Goal: Transaction & Acquisition: Purchase product/service

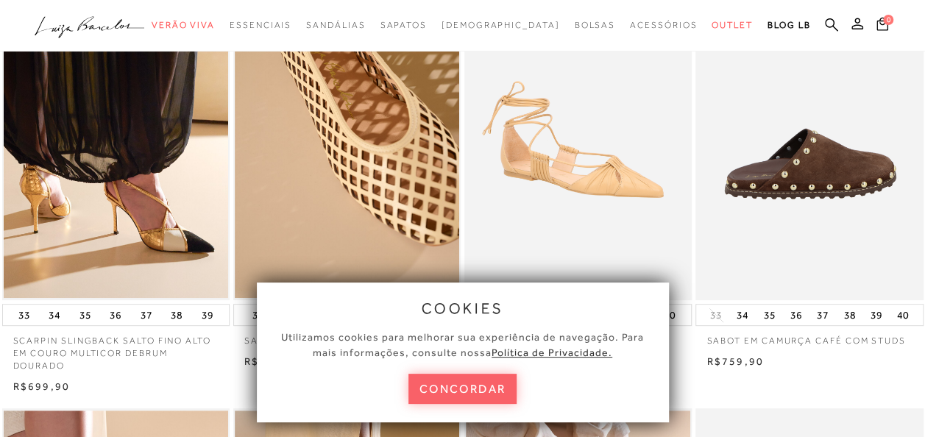
scroll to position [221, 0]
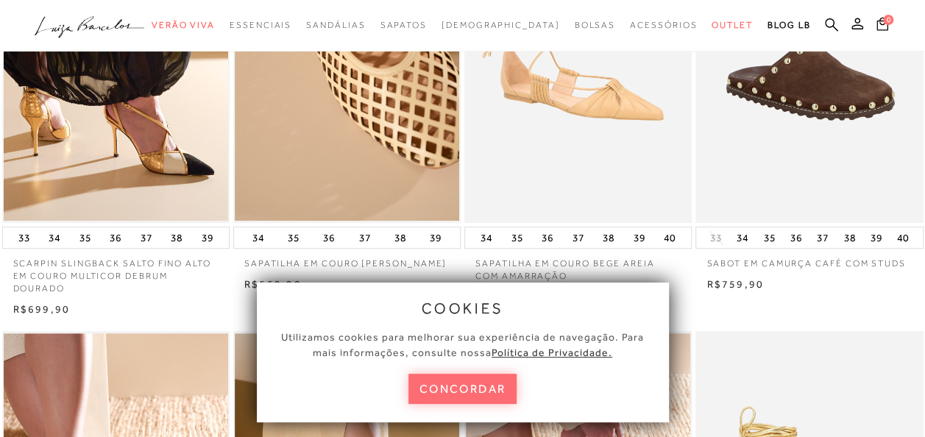
click at [497, 390] on button "concordar" at bounding box center [462, 389] width 109 height 30
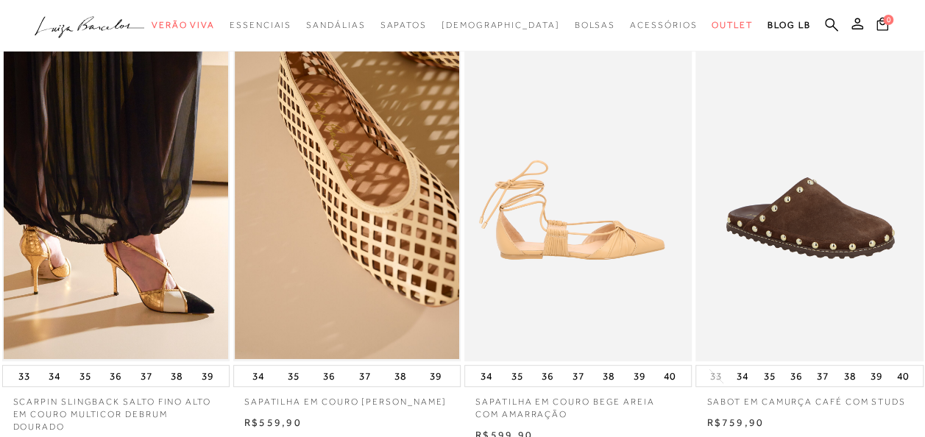
scroll to position [0, 0]
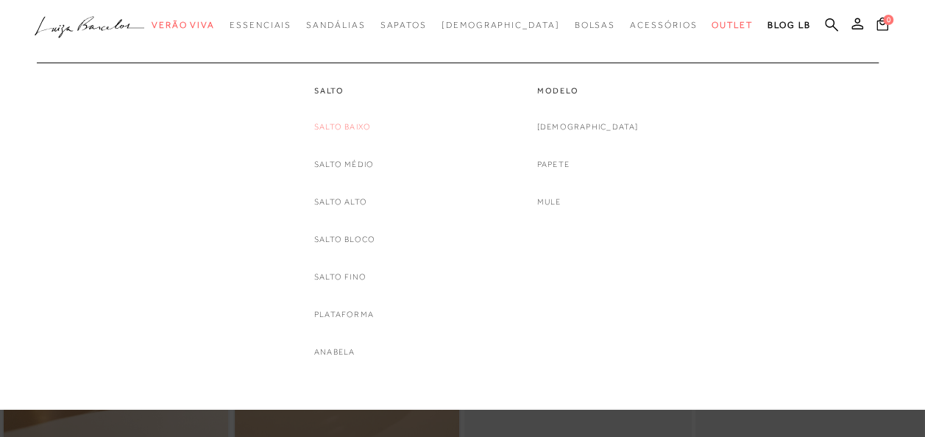
click at [350, 127] on link "Salto Baixo" at bounding box center [342, 126] width 57 height 15
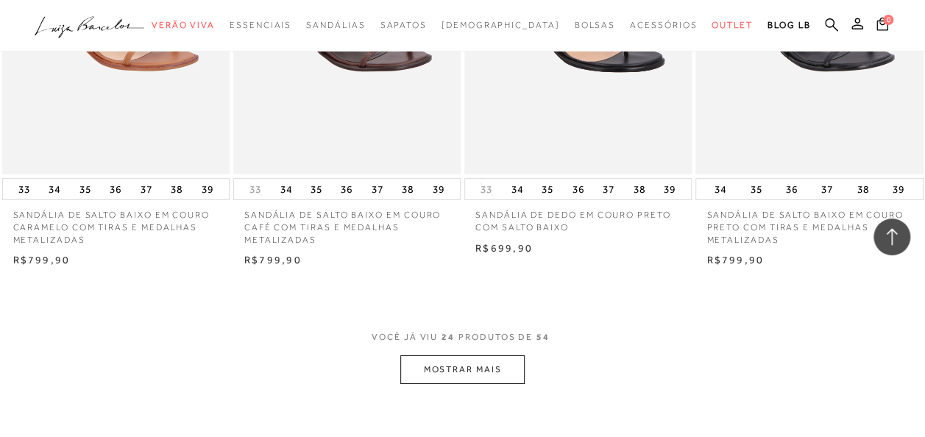
scroll to position [2574, 0]
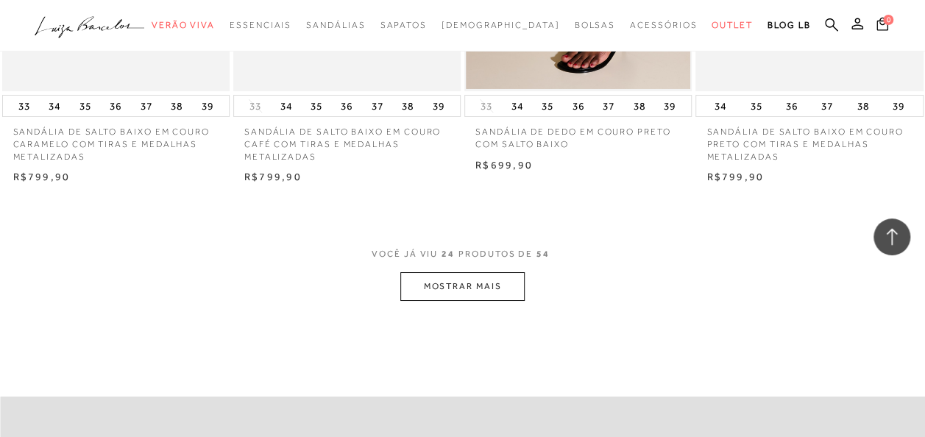
click at [513, 288] on button "MOSTRAR MAIS" at bounding box center [462, 286] width 124 height 29
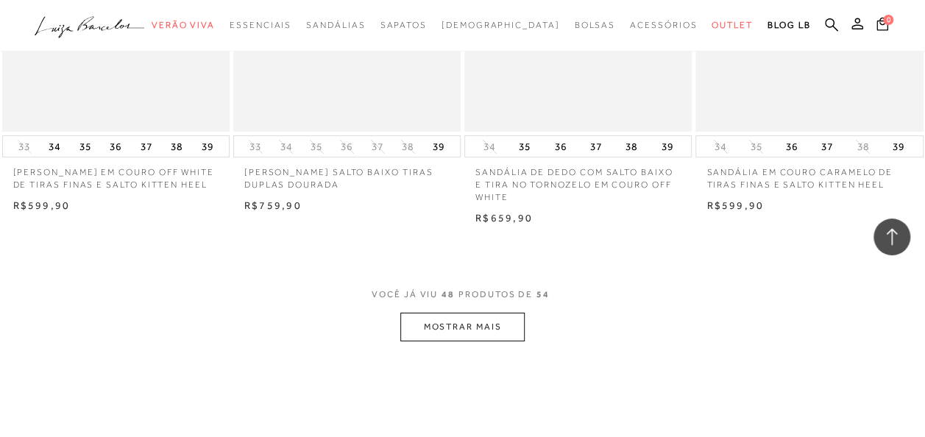
scroll to position [5222, 0]
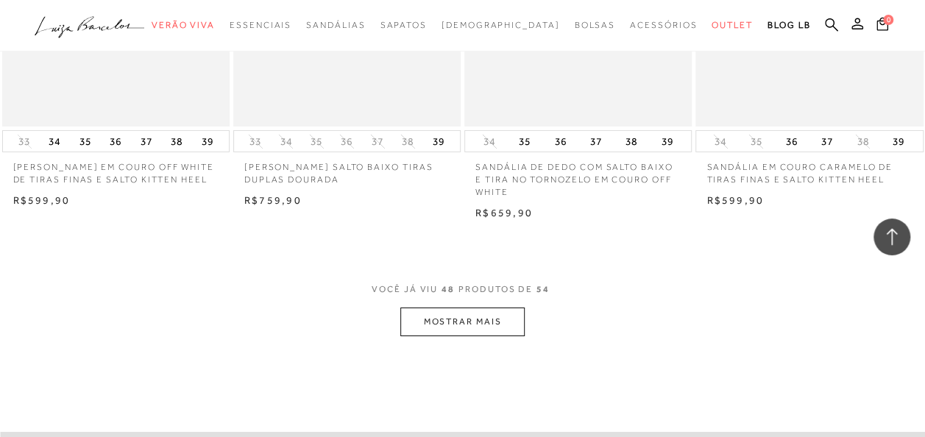
click at [502, 307] on button "MOSTRAR MAIS" at bounding box center [462, 321] width 124 height 29
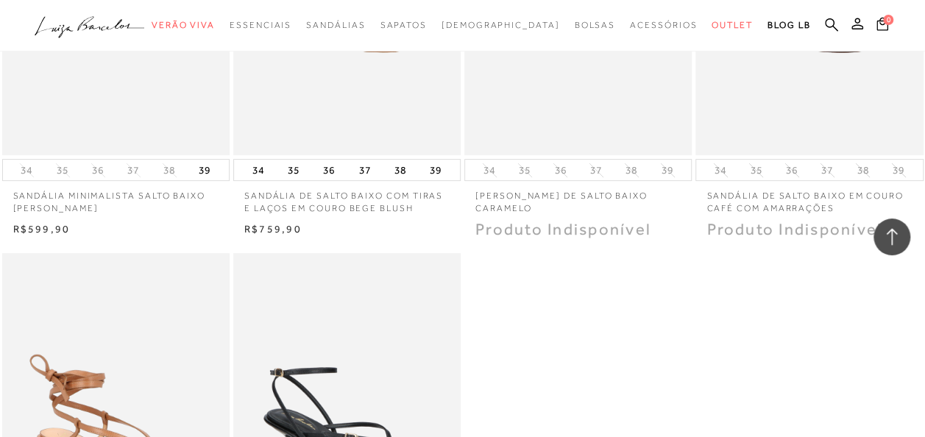
scroll to position [5737, 0]
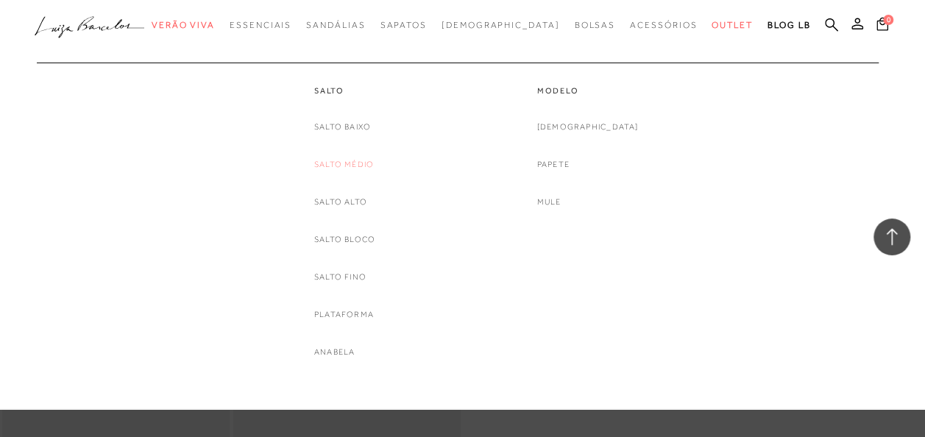
click at [354, 160] on link "Salto Médio" at bounding box center [344, 164] width 60 height 15
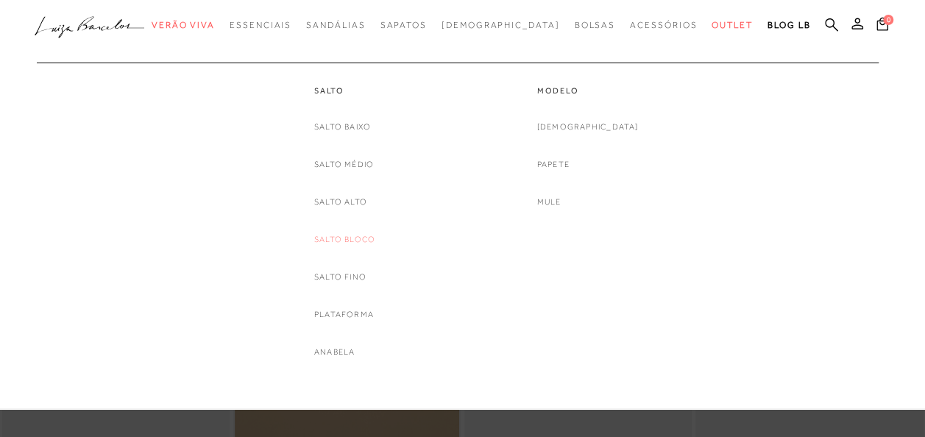
click at [352, 238] on link "Salto Bloco" at bounding box center [344, 239] width 61 height 15
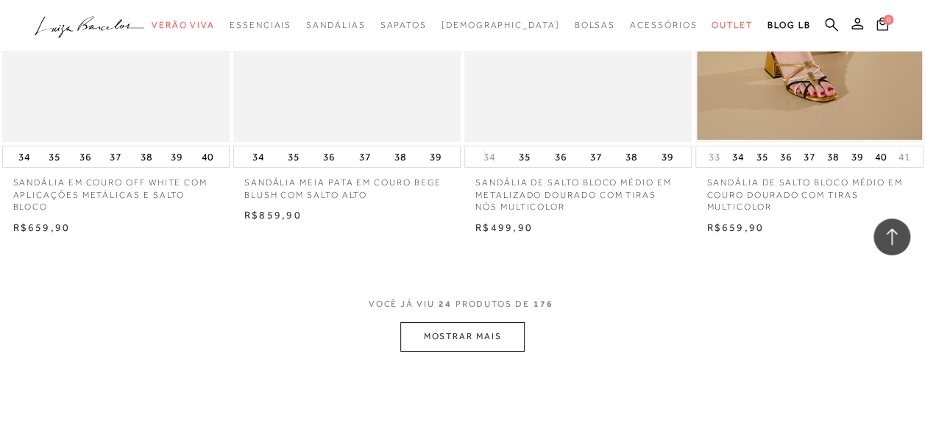
scroll to position [2574, 0]
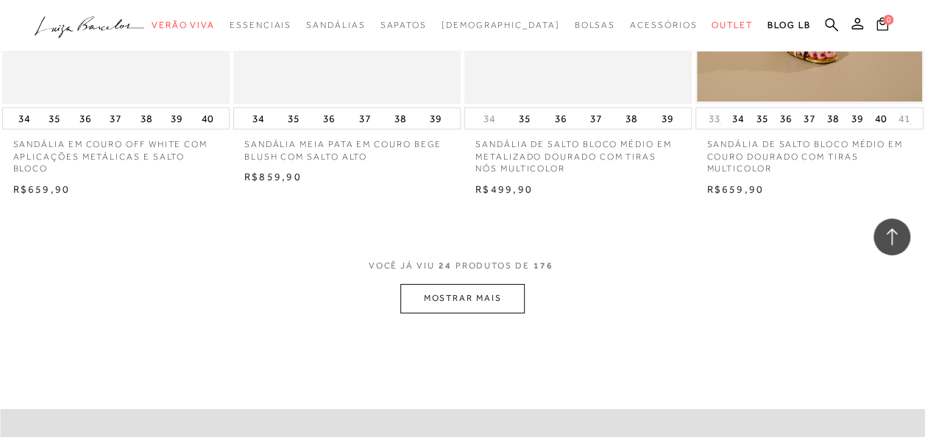
click at [459, 302] on button "MOSTRAR MAIS" at bounding box center [462, 298] width 124 height 29
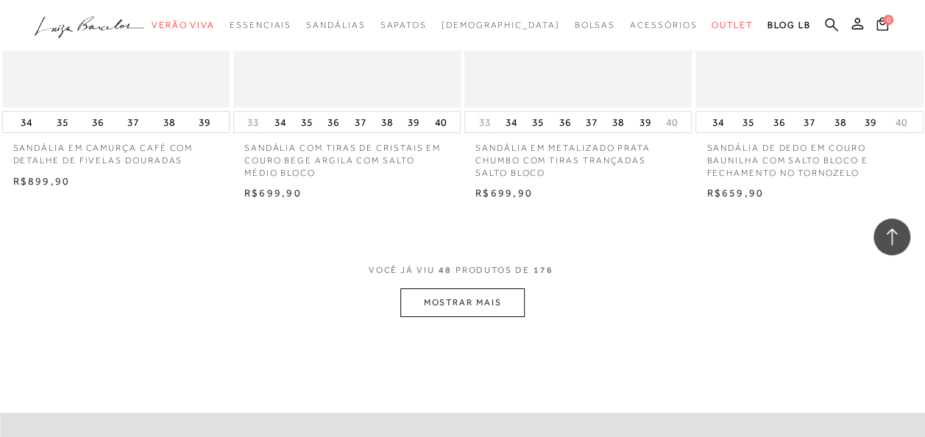
scroll to position [5296, 0]
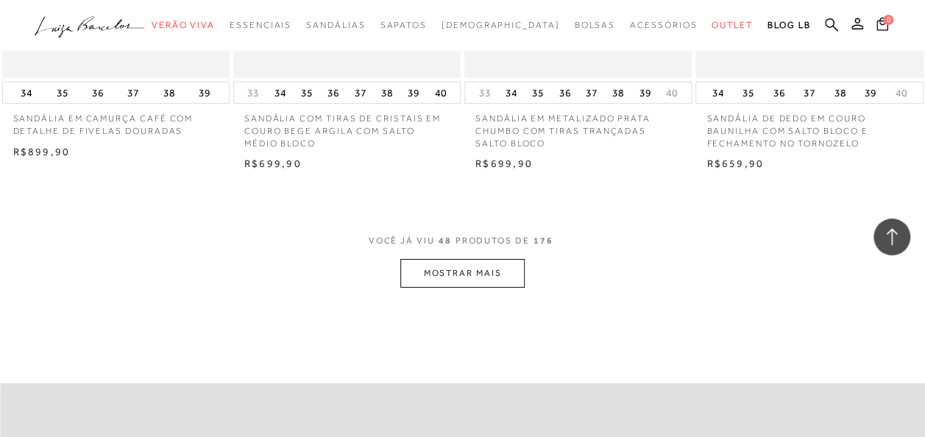
click at [514, 271] on button "MOSTRAR MAIS" at bounding box center [462, 273] width 124 height 29
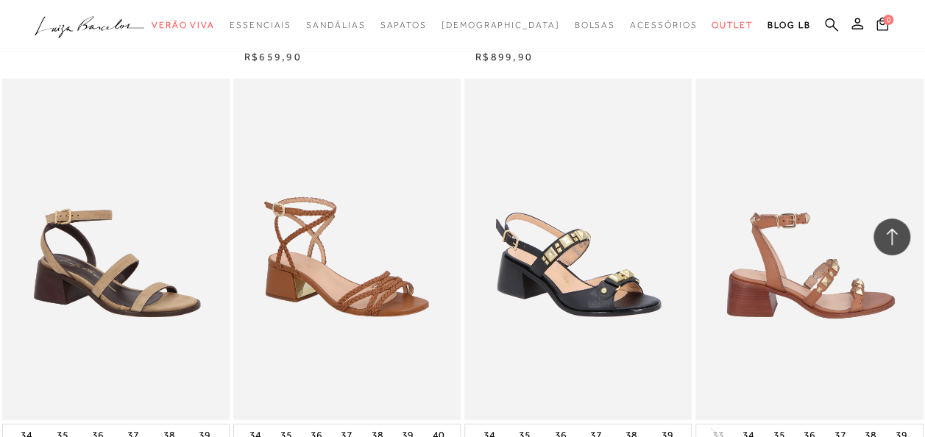
scroll to position [7944, 0]
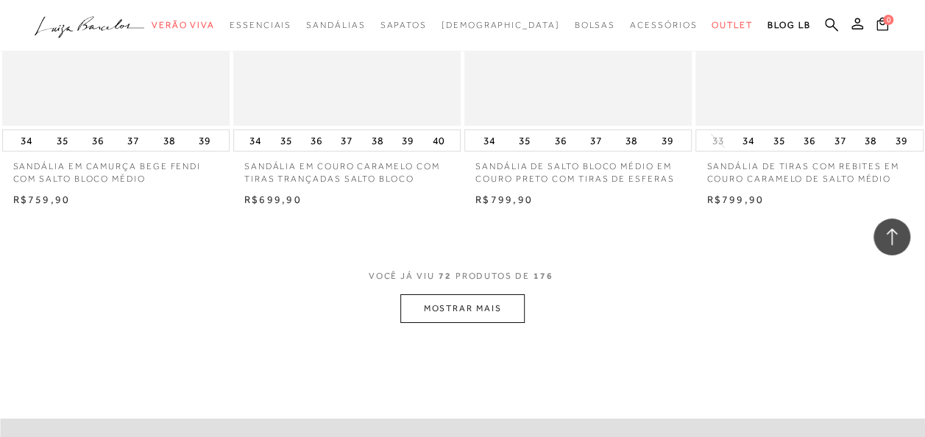
click at [530, 309] on div "VOCÊ JÁ VIU 72 PRODUTOS DE 176 MOSTRAR MAIS" at bounding box center [462, 295] width 925 height 55
click at [506, 307] on button "MOSTRAR MAIS" at bounding box center [462, 308] width 124 height 29
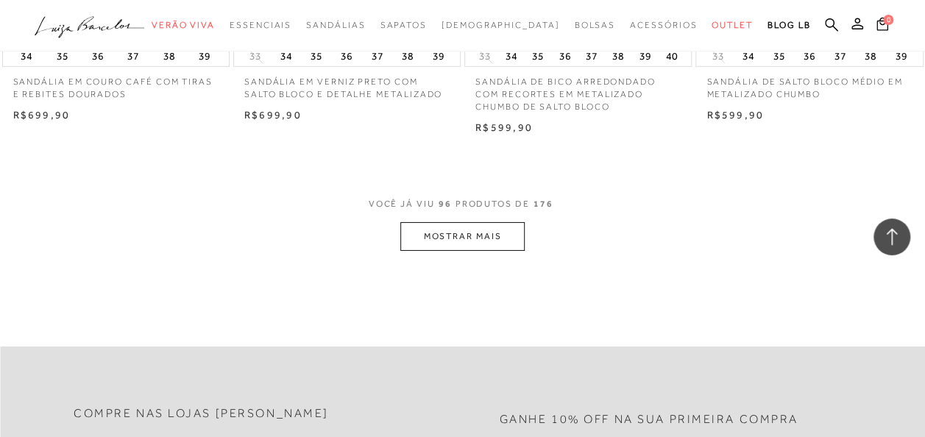
scroll to position [10665, 0]
click at [492, 227] on button "MOSTRAR MAIS" at bounding box center [462, 233] width 124 height 29
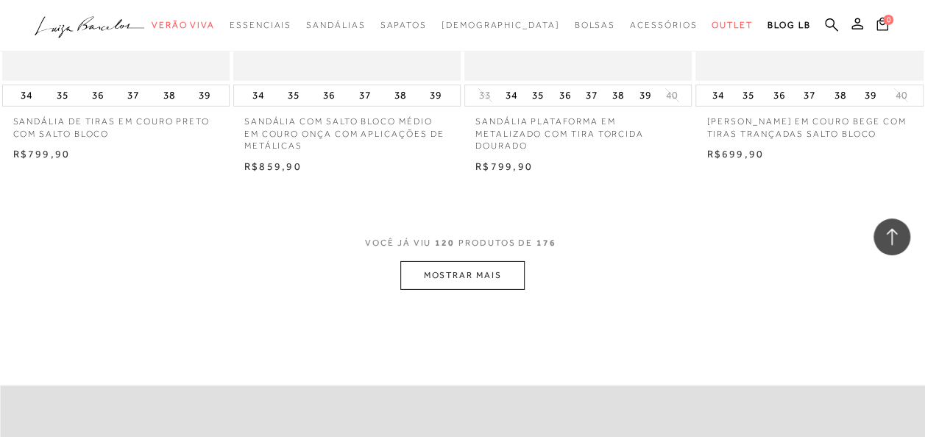
scroll to position [13313, 0]
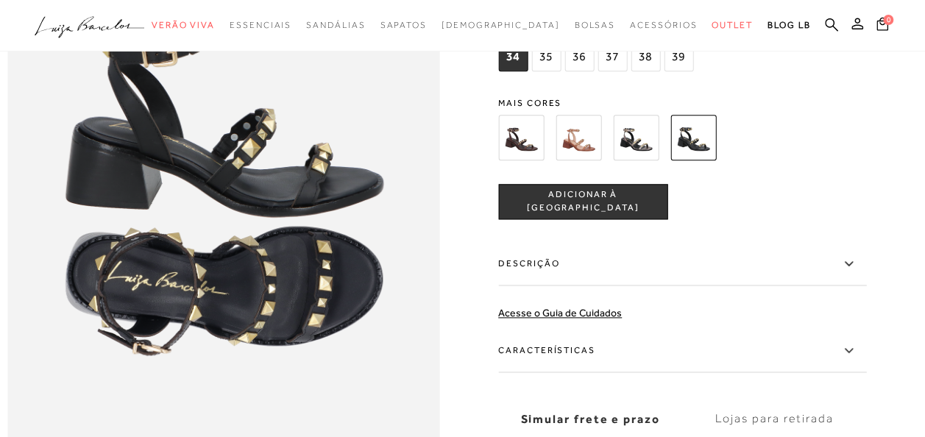
scroll to position [809, 0]
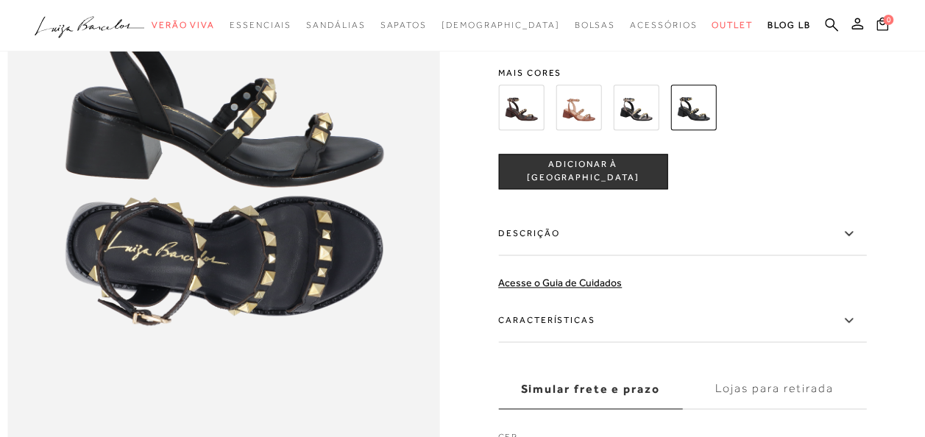
click at [840, 255] on label "Descrição" at bounding box center [682, 234] width 368 height 43
click at [0, 0] on input "Descrição" at bounding box center [0, 0] width 0 height 0
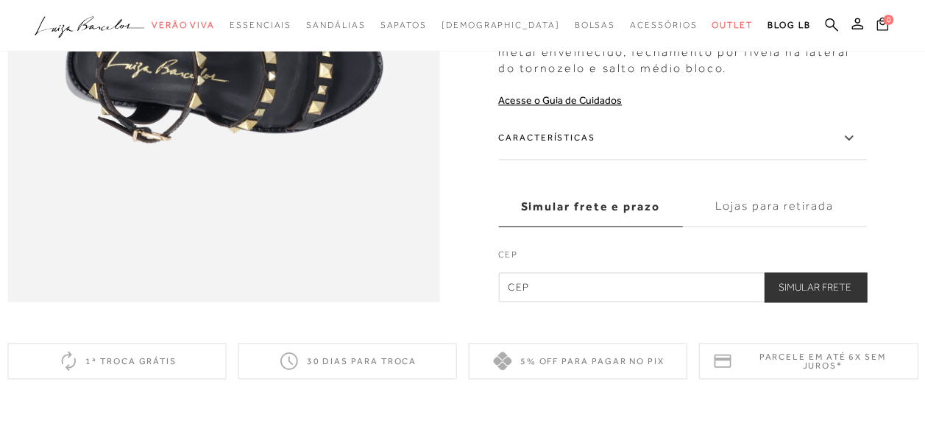
scroll to position [1030, 0]
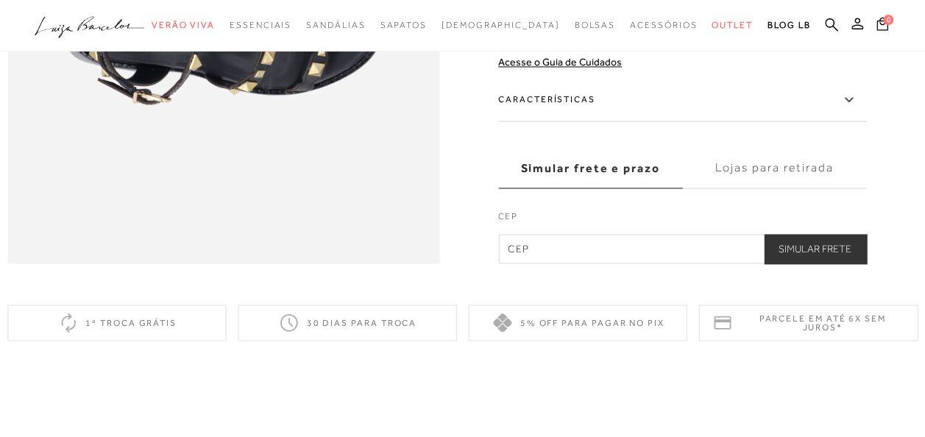
click at [593, 121] on label "Características" at bounding box center [682, 100] width 368 height 43
click at [0, 0] on input "Características" at bounding box center [0, 0] width 0 height 0
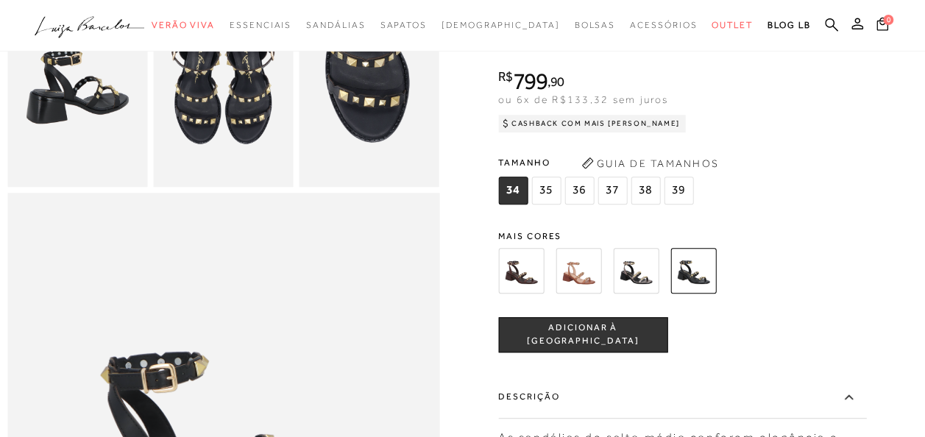
scroll to position [441, 0]
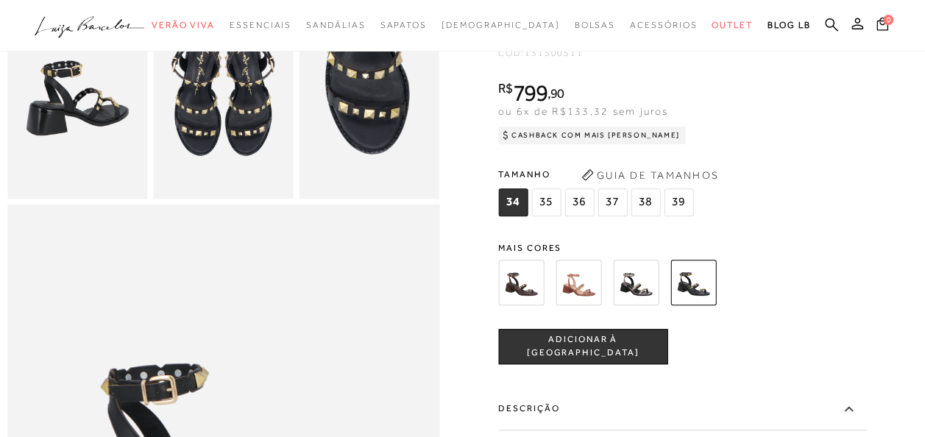
click at [652, 305] on img at bounding box center [636, 283] width 46 height 46
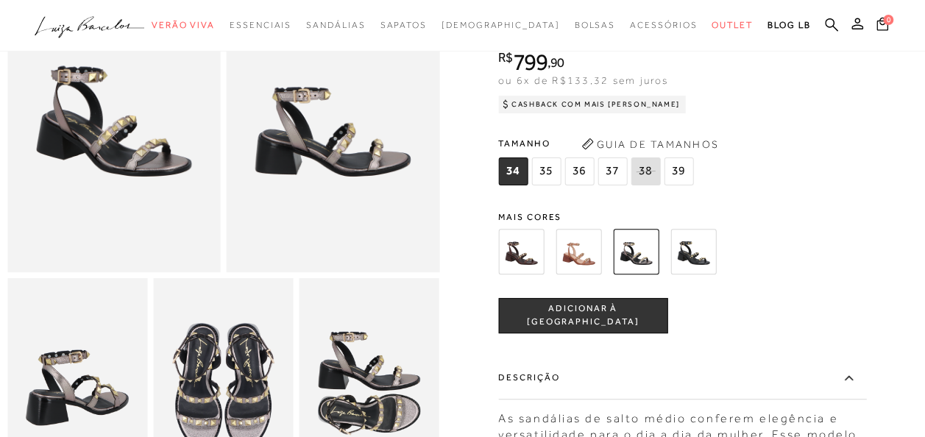
scroll to position [147, 0]
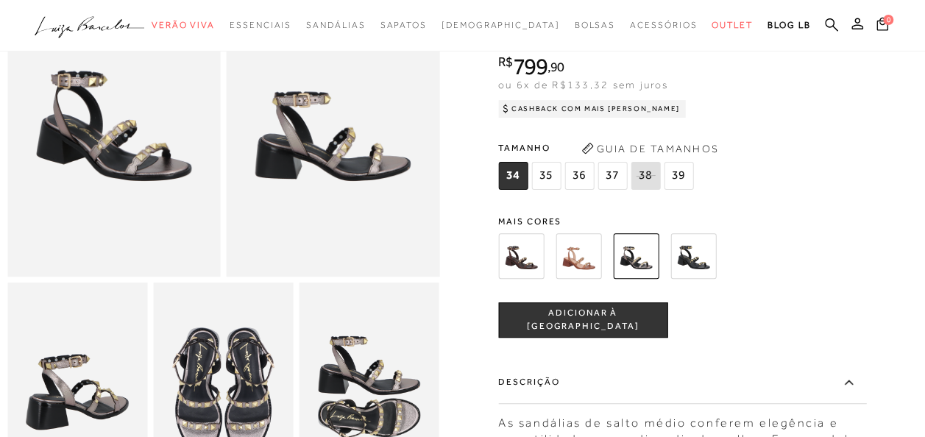
click at [584, 252] on img at bounding box center [578, 256] width 46 height 46
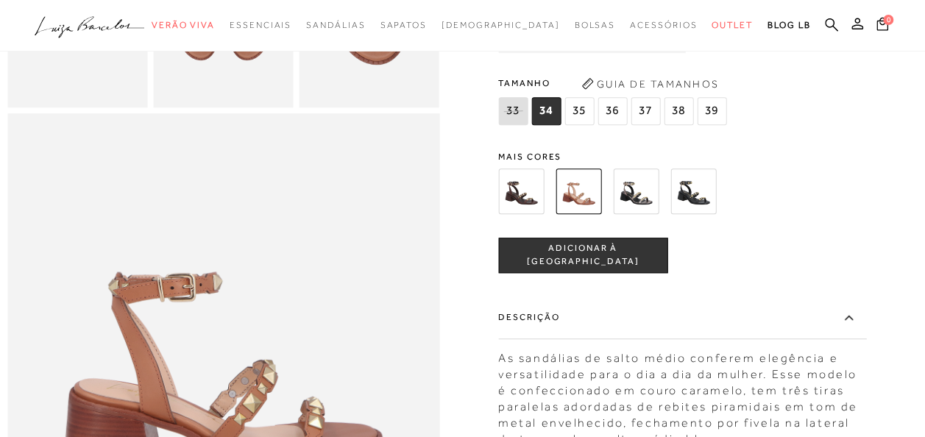
scroll to position [515, 0]
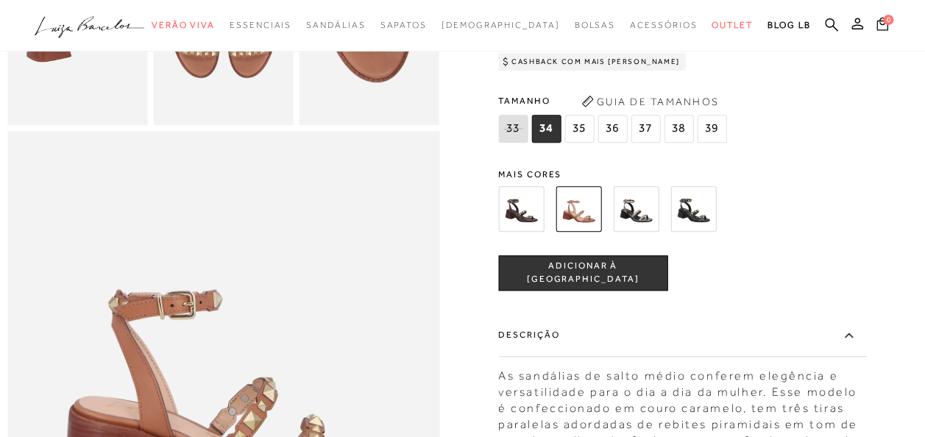
click at [527, 232] on img at bounding box center [521, 209] width 46 height 46
